Goal: Navigation & Orientation: Find specific page/section

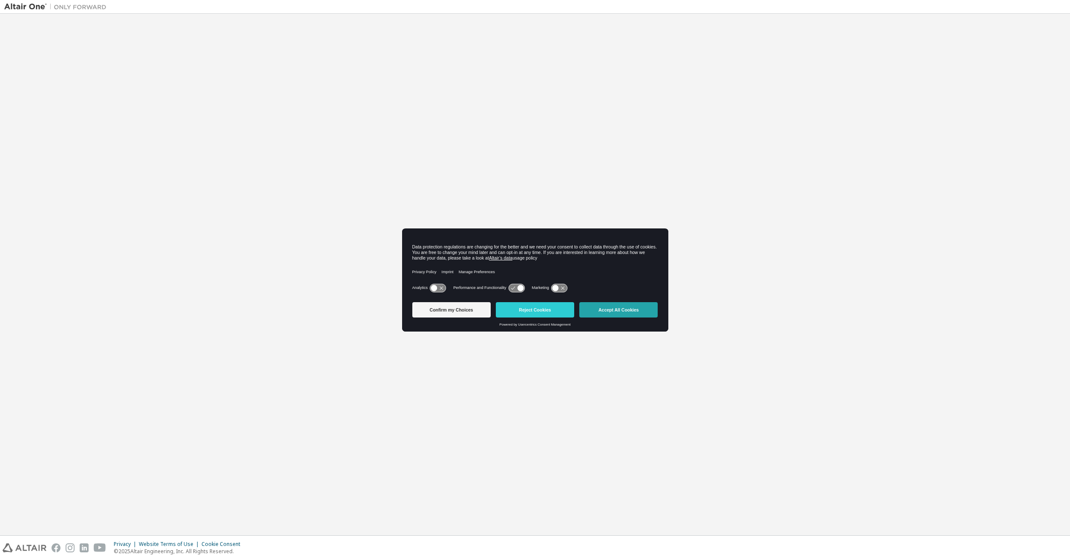
click at [615, 306] on button "Accept All Cookies" at bounding box center [619, 309] width 78 height 15
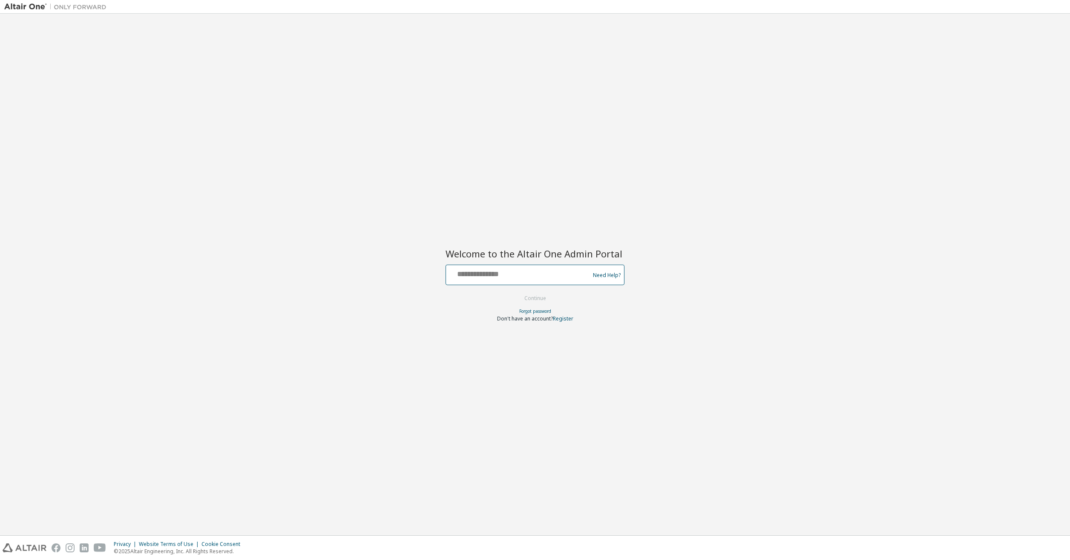
click at [544, 273] on input "text" at bounding box center [519, 273] width 139 height 12
type input "**********"
click at [516, 292] on button "Continue" at bounding box center [536, 298] width 40 height 13
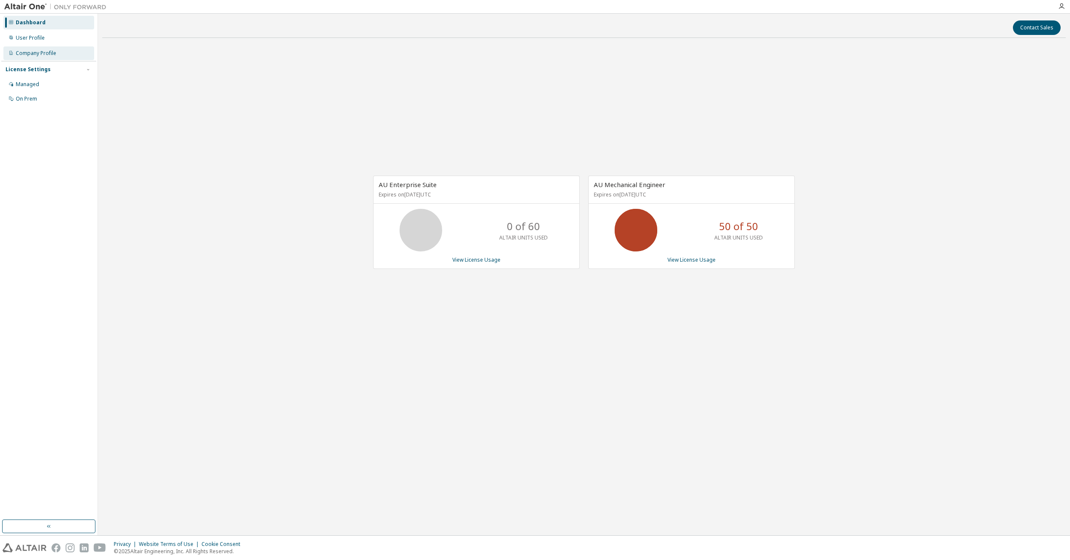
click at [40, 55] on div "Company Profile" at bounding box center [36, 53] width 40 height 7
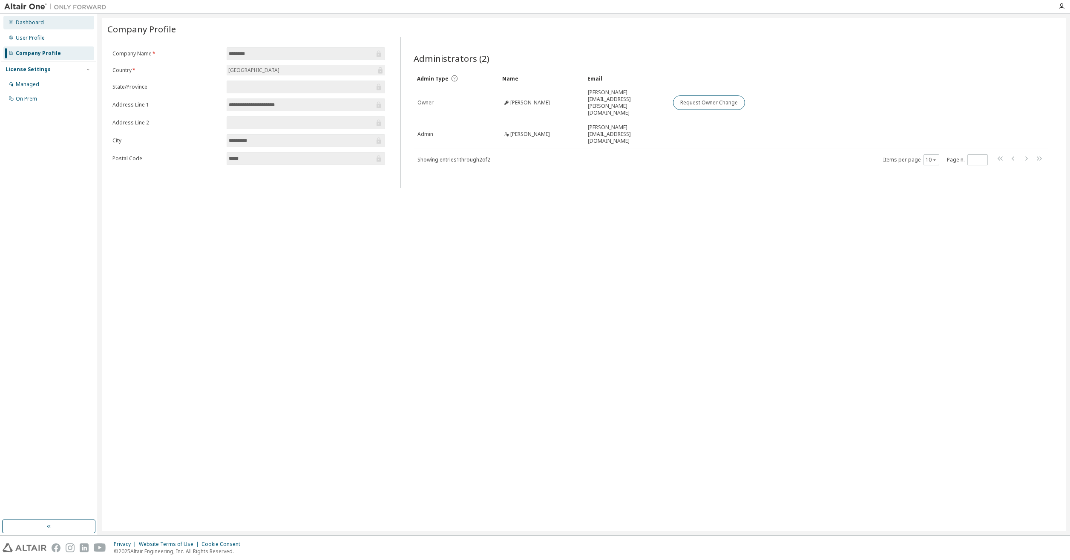
click at [29, 24] on div "Dashboard" at bounding box center [30, 22] width 28 height 7
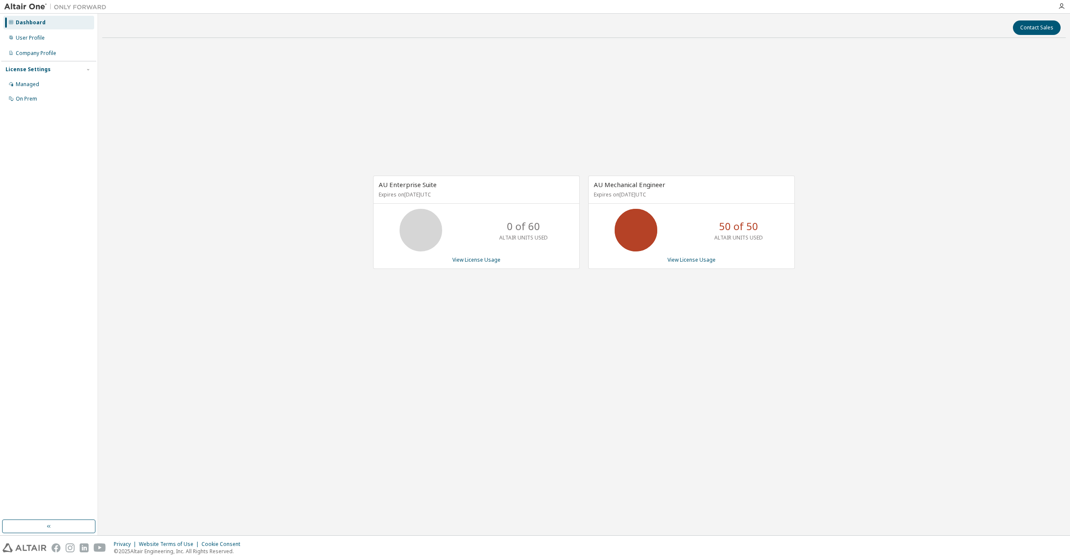
click at [31, 6] on img at bounding box center [57, 7] width 107 height 9
click at [447, 229] on div "0 of 60 ALTAIR UNITS USED" at bounding box center [477, 230] width 206 height 43
click at [480, 257] on link "View License Usage" at bounding box center [477, 259] width 48 height 7
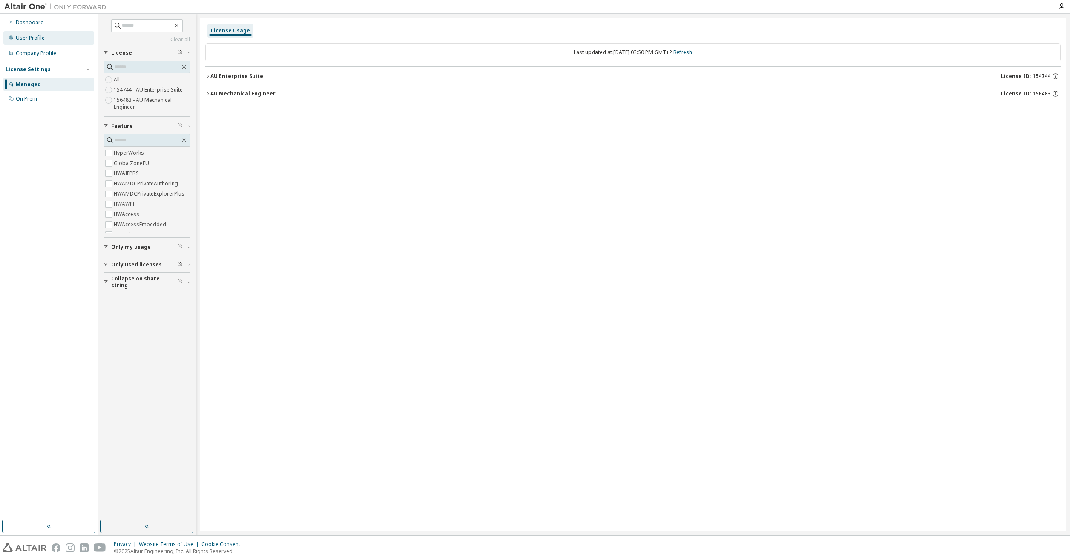
click at [36, 35] on div "User Profile" at bounding box center [30, 38] width 29 height 7
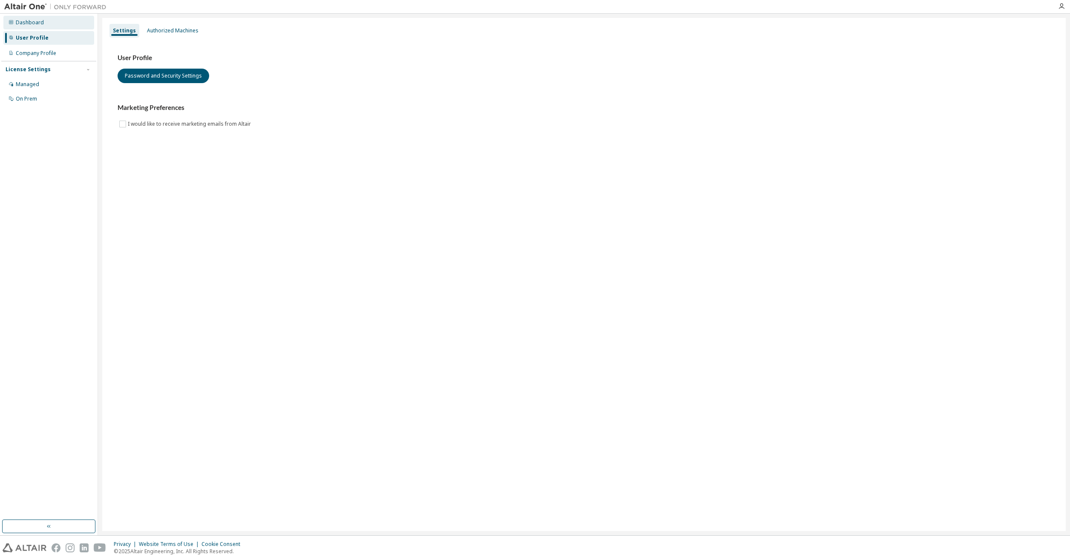
click at [48, 25] on div "Dashboard" at bounding box center [48, 23] width 91 height 14
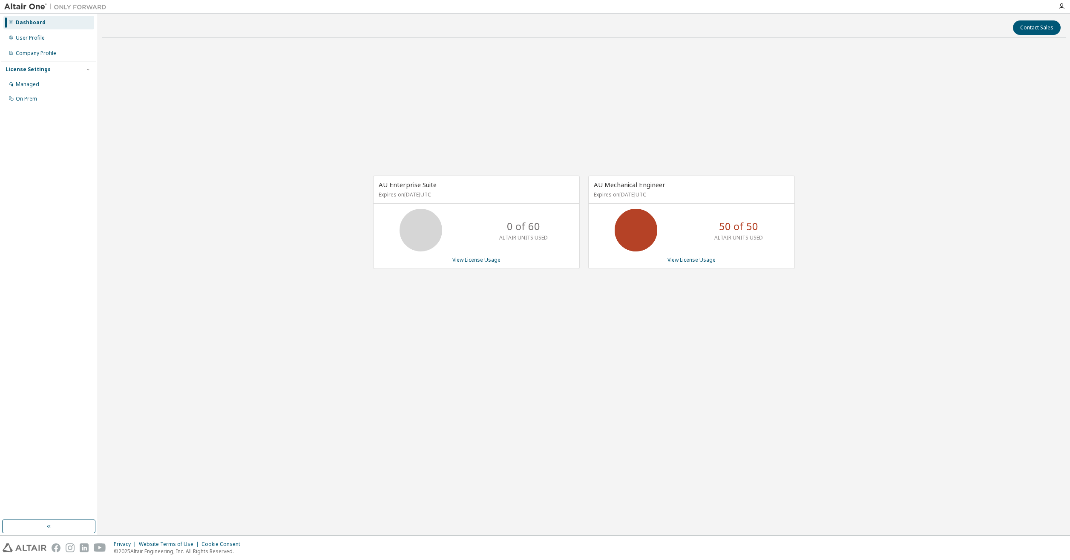
click at [782, 106] on div "AU Enterprise Suite Expires on [DATE] UTC 0 of 60 ALTAIR UNITS USED View Licens…" at bounding box center [584, 227] width 964 height 364
click at [1063, 5] on icon "button" at bounding box center [1062, 6] width 7 height 7
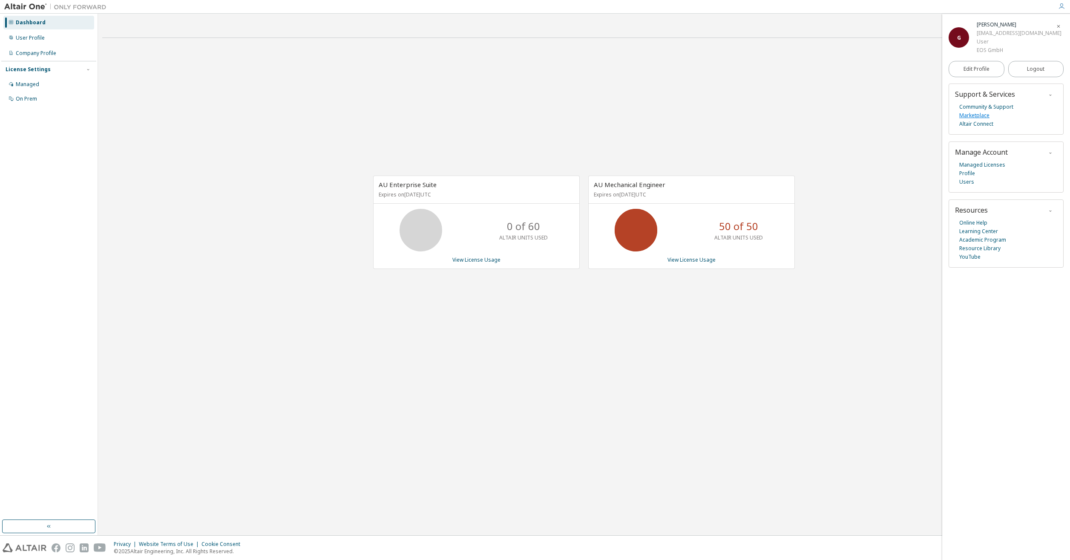
click at [986, 114] on link "Marketplace" at bounding box center [975, 115] width 30 height 9
